Goal: Transaction & Acquisition: Book appointment/travel/reservation

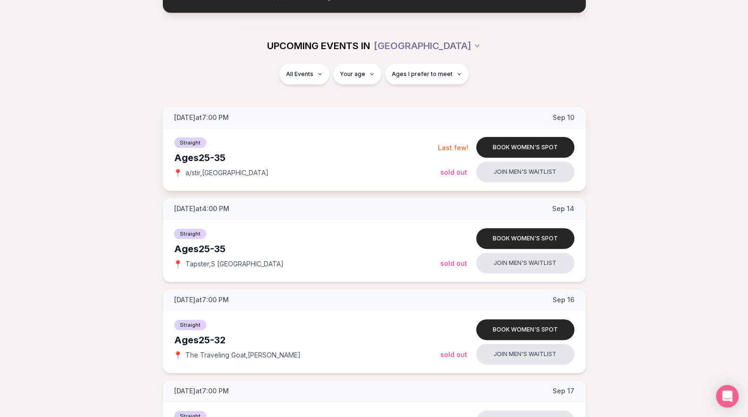
scroll to position [145, 4]
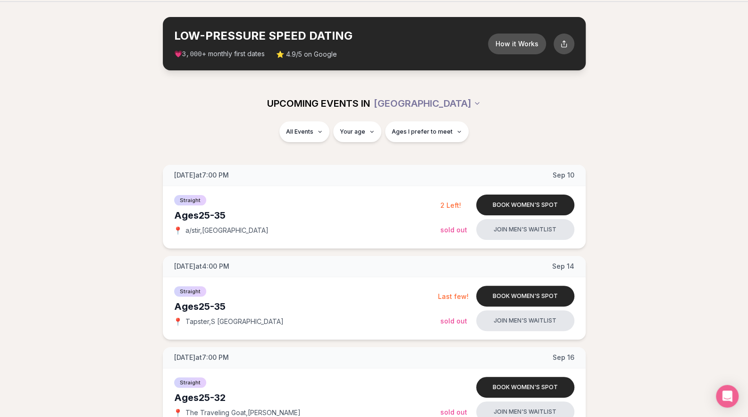
scroll to position [32, 4]
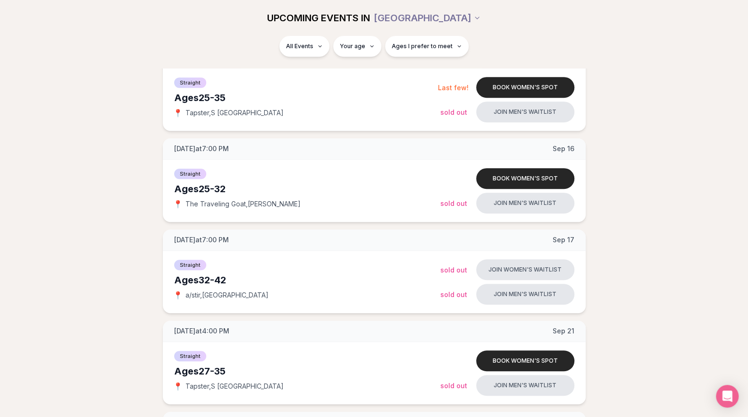
scroll to position [0, 4]
